Goal: Task Accomplishment & Management: Use online tool/utility

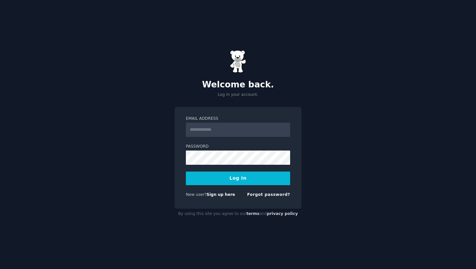
type input "**********"
click at [233, 179] on button "Log In" at bounding box center [238, 179] width 104 height 14
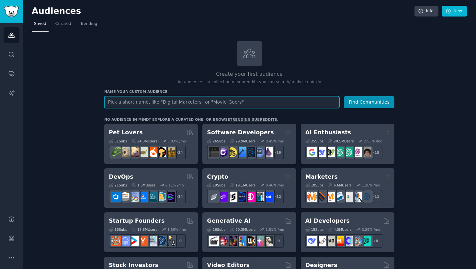
click at [154, 104] on input "text" at bounding box center [221, 102] width 235 height 12
drag, startPoint x: 108, startPoint y: 102, endPoint x: 207, endPoint y: 112, distance: 99.3
paste input "CISO Chief Information Security Officer Director of Information Security Head o…"
click at [295, 102] on input "CISO Chief Information Security Officer Director of Information Security Head o…" at bounding box center [221, 102] width 235 height 12
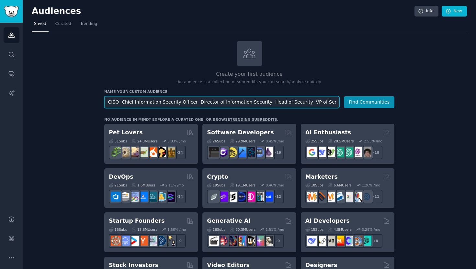
scroll to position [0, 117]
paste input "CTO VP Engineering Director of Engineering DevOps Lead Security Engineer IT Dir…"
click at [260, 103] on input "CISO Chief Information Security Officer Director of Information Security Head o…" at bounding box center [221, 102] width 235 height 12
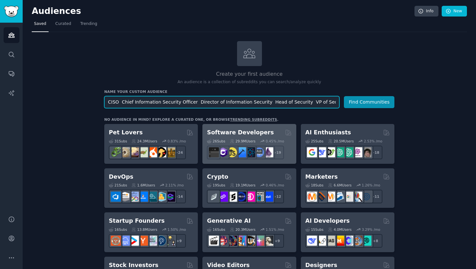
paste input "CEO Founder Co-founder Head of Operations COO Head of Legal Legal Counsel VC / …"
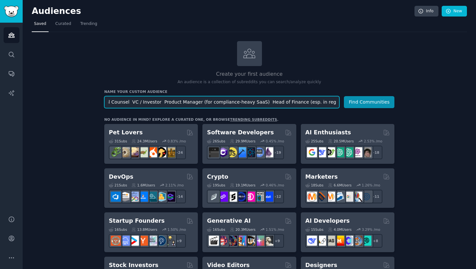
type input "CISO Chief Information Security Officer Director of Information Security CEO Fo…"
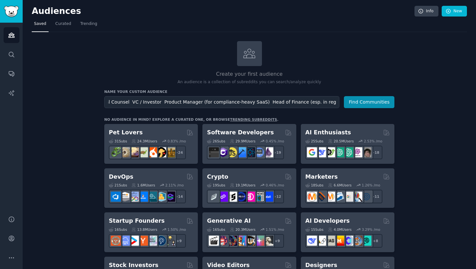
scroll to position [0, 0]
click at [360, 101] on button "Find Communities" at bounding box center [369, 102] width 51 height 12
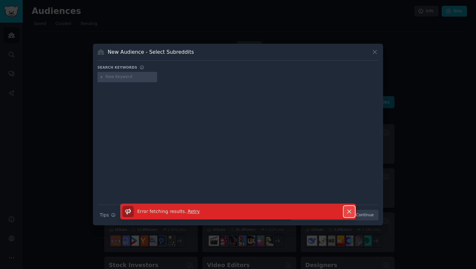
click at [348, 206] on button "Dismiss" at bounding box center [349, 211] width 11 height 11
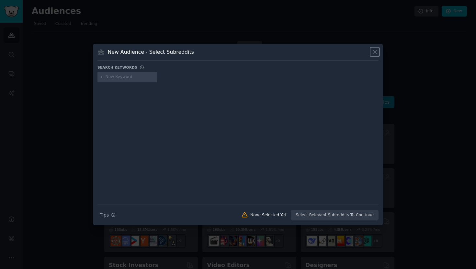
click at [376, 54] on icon at bounding box center [375, 52] width 7 height 7
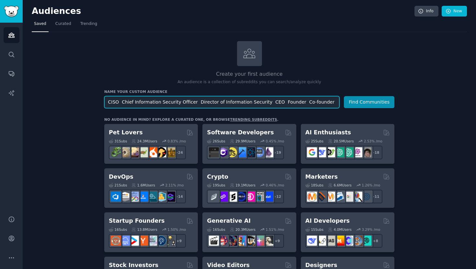
click at [326, 101] on input "CISO Chief Information Security Officer Director of Information Security CEO Fo…" at bounding box center [221, 102] width 235 height 12
paste input "CISO"
paste input "GRC Manager"
paste input "Compliance Manager"
paste input "Security Manager"
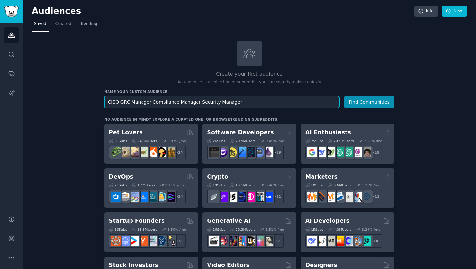
paste input "CTO"
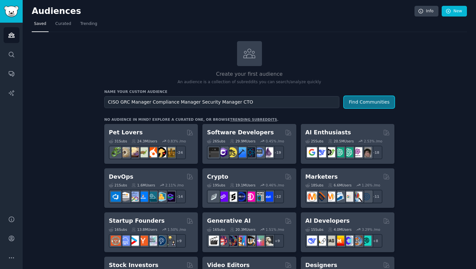
click at [379, 101] on button "Find Communities" at bounding box center [369, 102] width 51 height 12
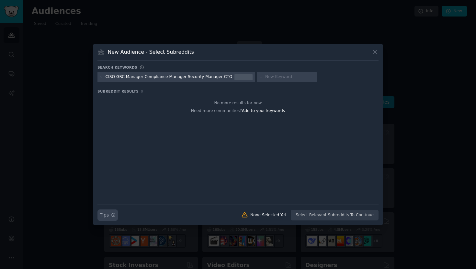
click at [110, 214] on button "Search Tips Tips" at bounding box center [108, 215] width 20 height 11
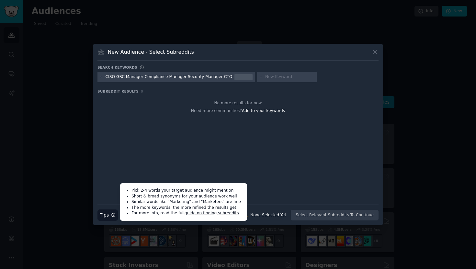
click at [115, 79] on div "CISO GRC Manager Compliance Manager Security Manager CTO" at bounding box center [169, 77] width 127 height 6
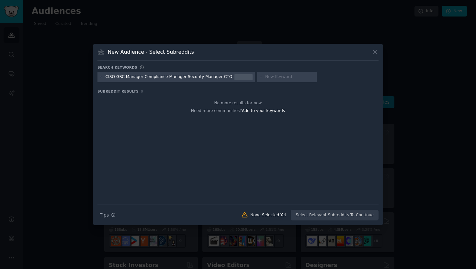
click at [370, 52] on div "New Audience - Select Subreddits" at bounding box center [238, 54] width 281 height 12
click at [376, 53] on icon at bounding box center [375, 53] width 4 height 4
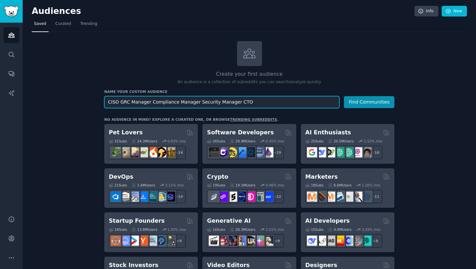
click at [117, 104] on input "CISO GRC Manager Compliance Manager Security Manager CTO" at bounding box center [221, 102] width 235 height 12
type input "CISO, GRC Manager, Compliance Manager, Security Manager, [GEOGRAPHIC_DATA]"
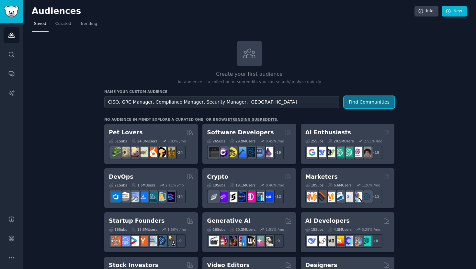
click at [371, 97] on button "Find Communities" at bounding box center [369, 102] width 51 height 12
